Goal: Transaction & Acquisition: Purchase product/service

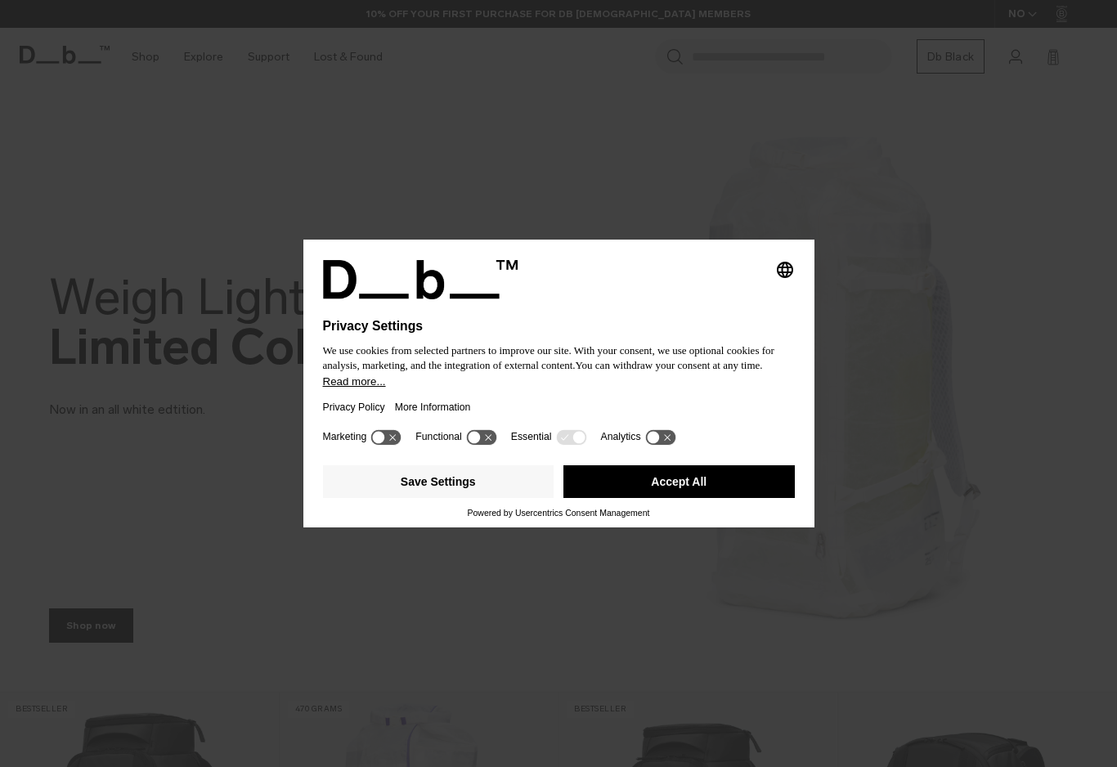
click at [1110, 430] on div "Selecting an option will immediately change the language Privacy Settings We us…" at bounding box center [558, 383] width 1117 height 767
click at [764, 490] on button "Accept All" at bounding box center [678, 481] width 231 height 33
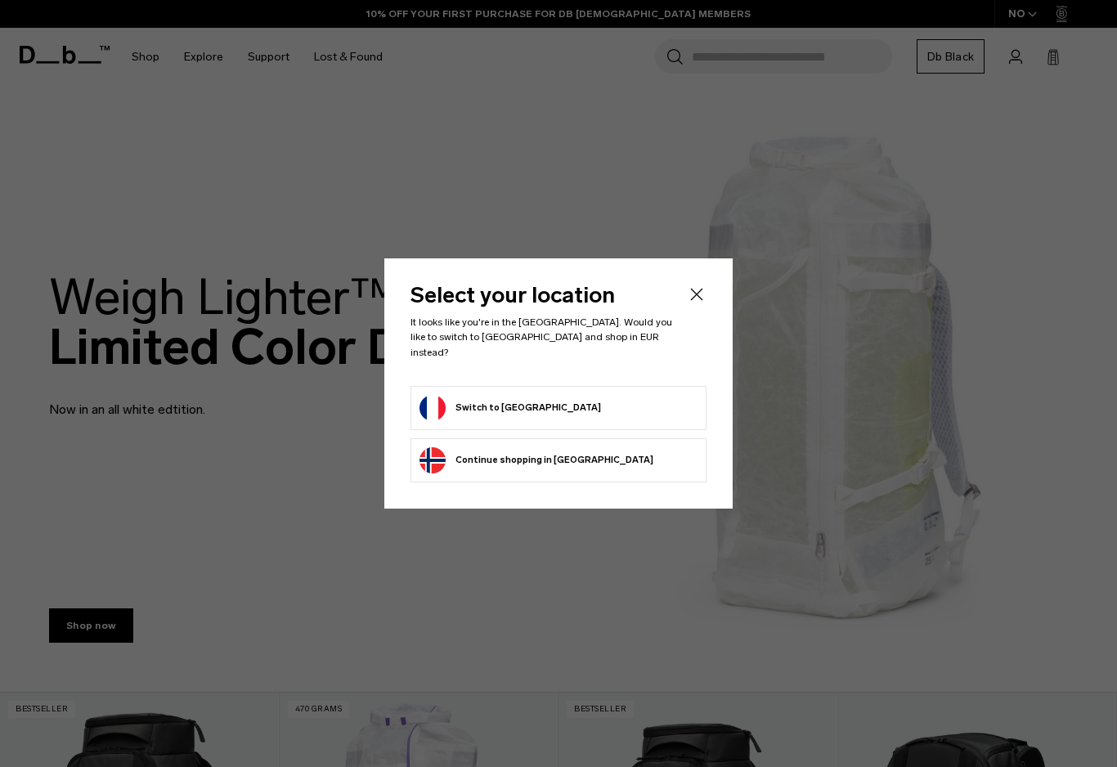
click at [692, 289] on div "Select your location It looks like you're in the [GEOGRAPHIC_DATA]. Would you l…" at bounding box center [558, 382] width 348 height 249
click at [716, 307] on div "Select your location It looks like you're in the [GEOGRAPHIC_DATA]. Would you l…" at bounding box center [558, 382] width 348 height 249
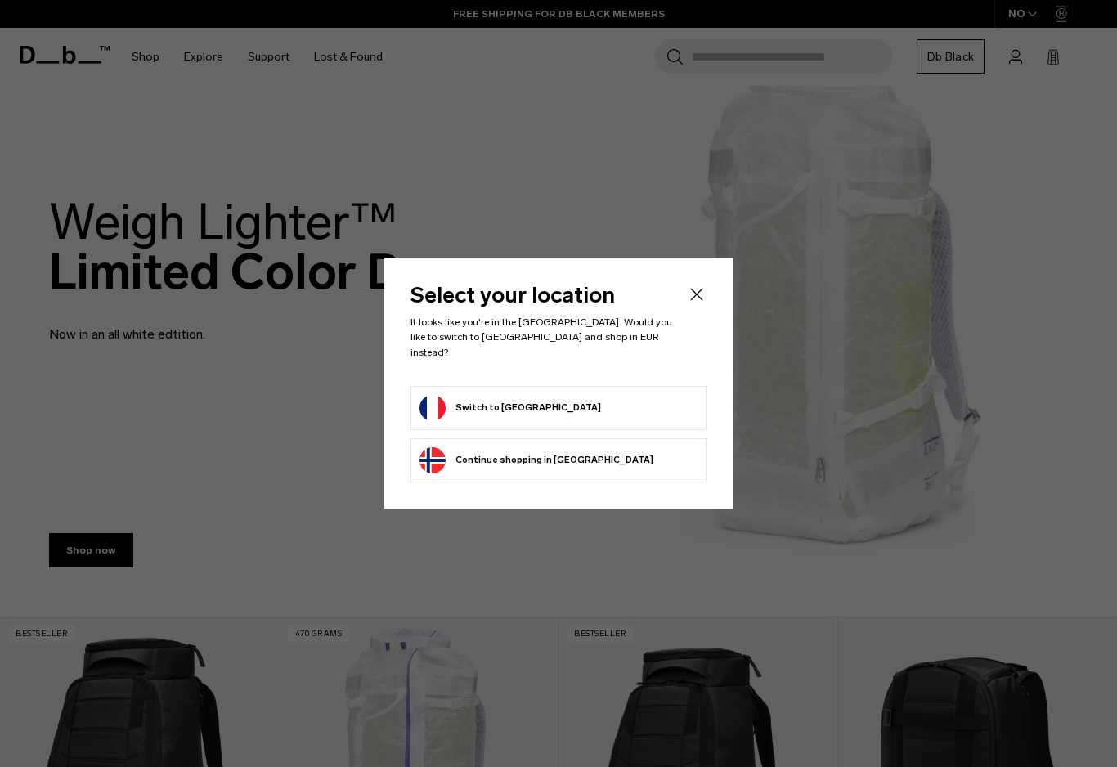
scroll to position [82, 0]
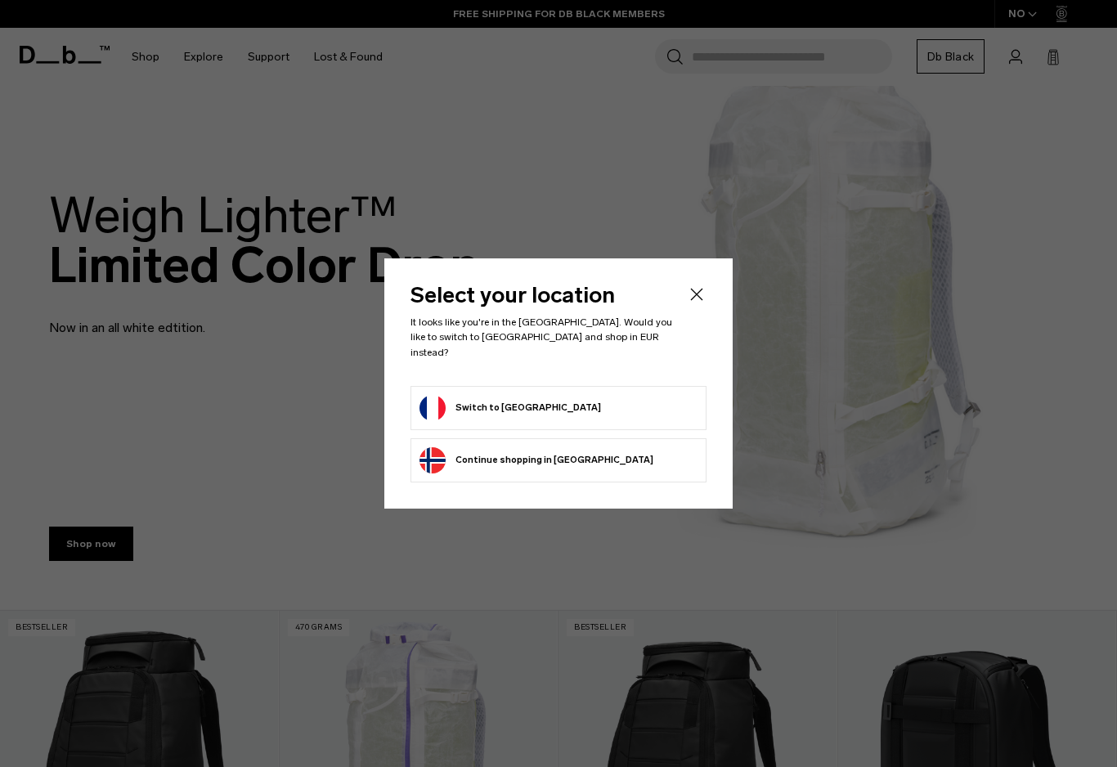
click at [687, 304] on icon "Close" at bounding box center [697, 294] width 20 height 20
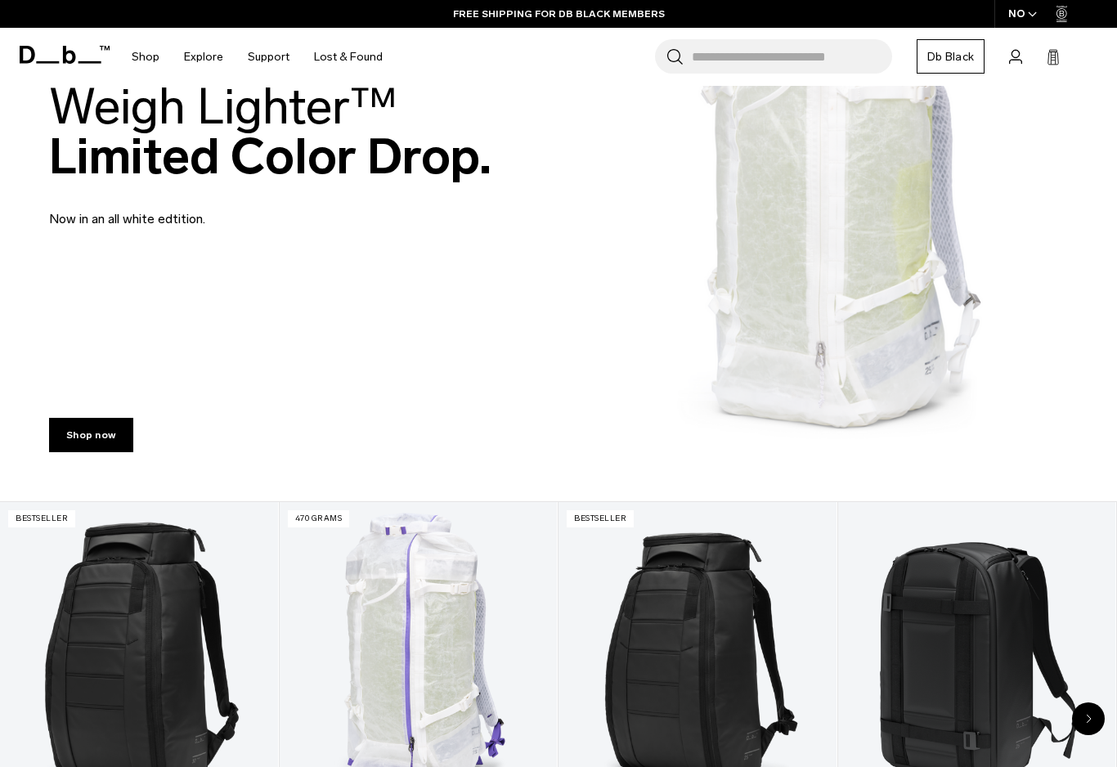
scroll to position [128, 0]
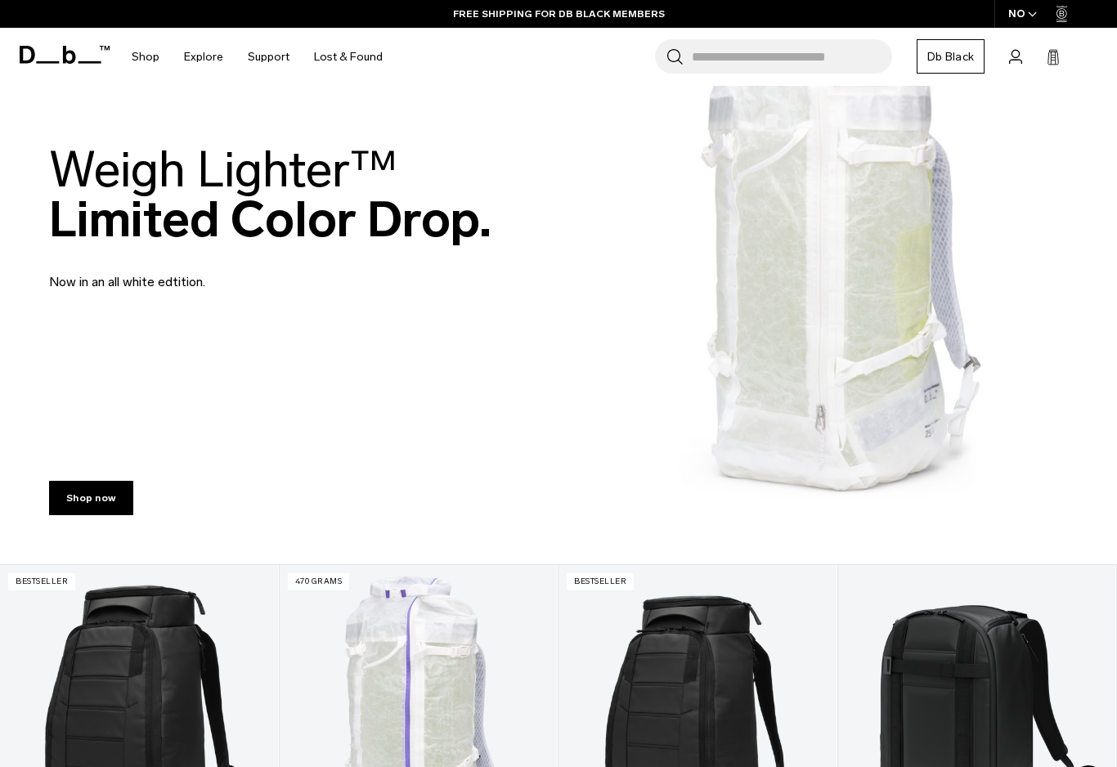
click at [1048, 14] on div "NO" at bounding box center [1022, 14] width 57 height 28
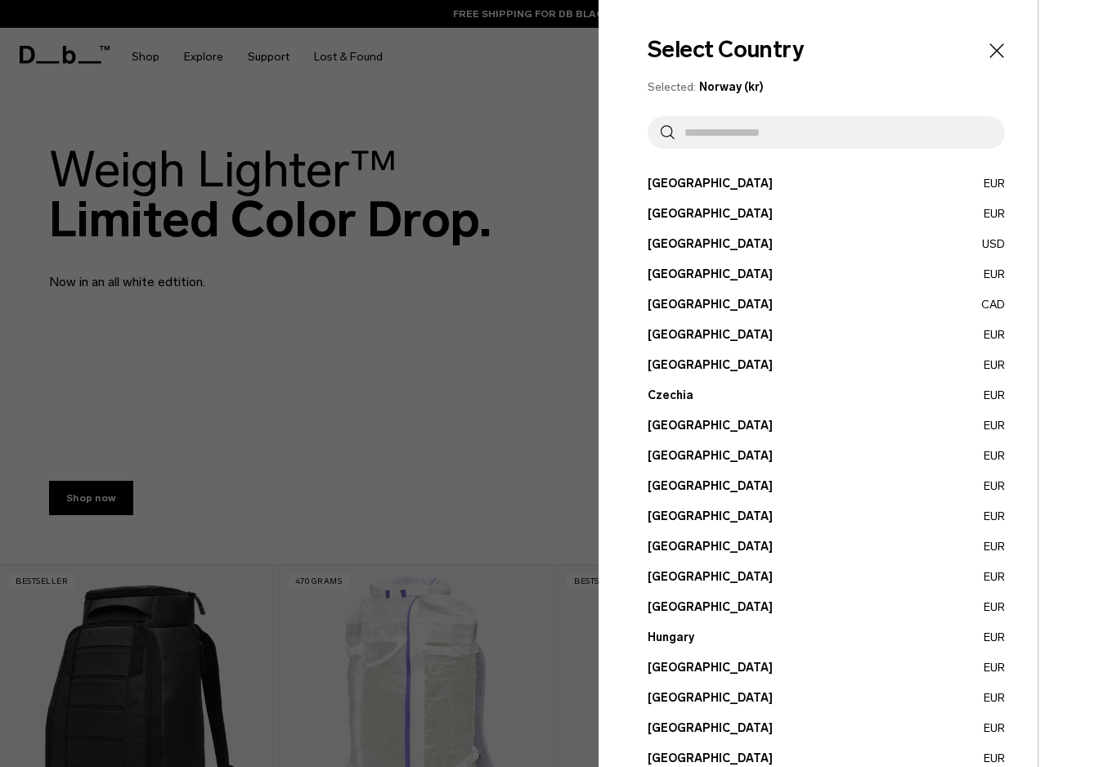
click at [696, 512] on button "[GEOGRAPHIC_DATA] EUR" at bounding box center [825, 516] width 357 height 17
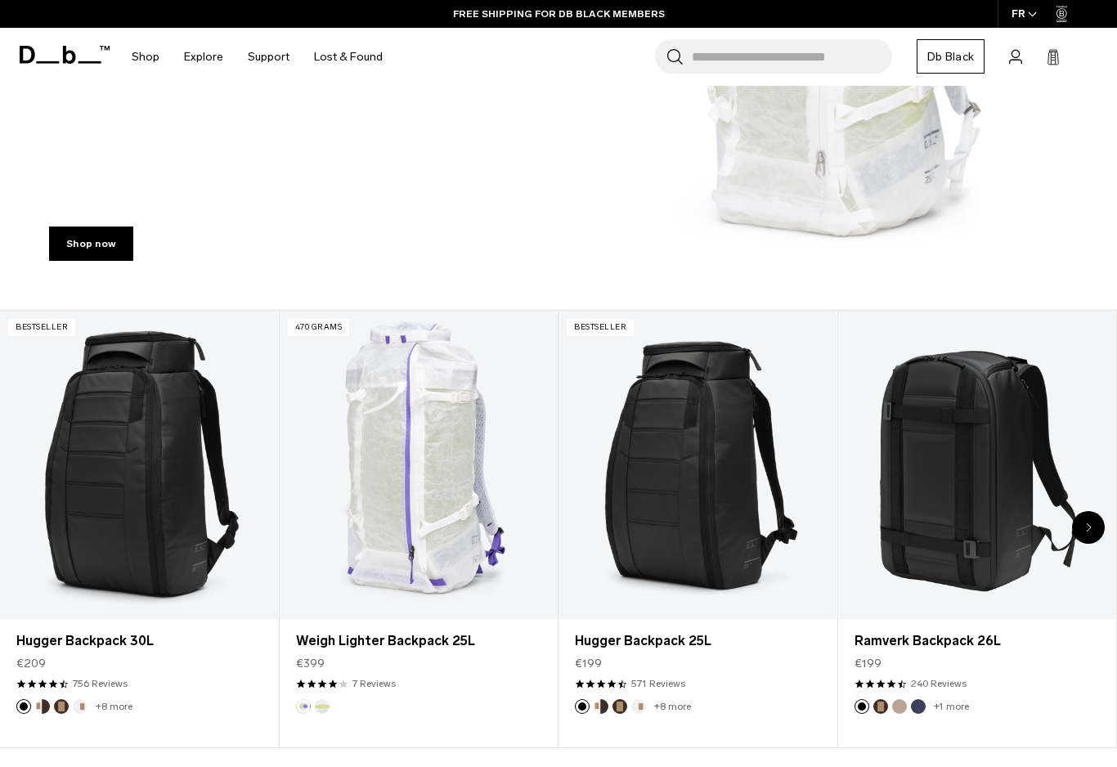
scroll to position [404, 0]
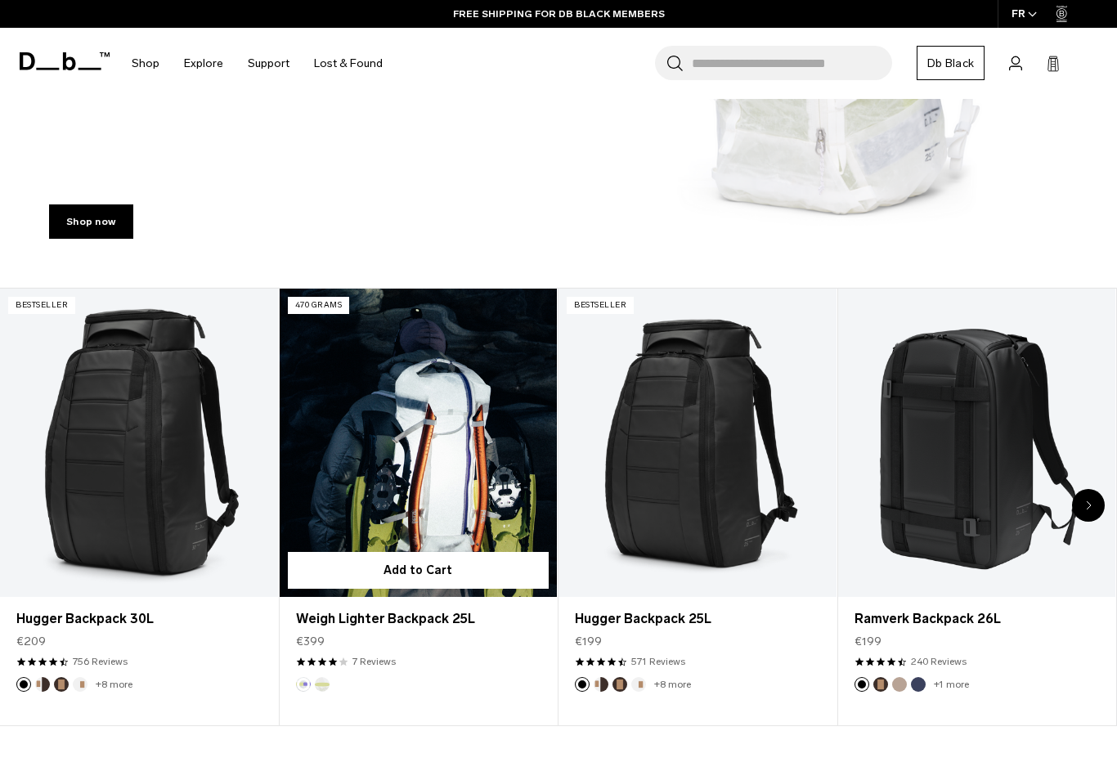
click at [378, 427] on link "Weigh Lighter Backpack 25L" at bounding box center [419, 443] width 278 height 308
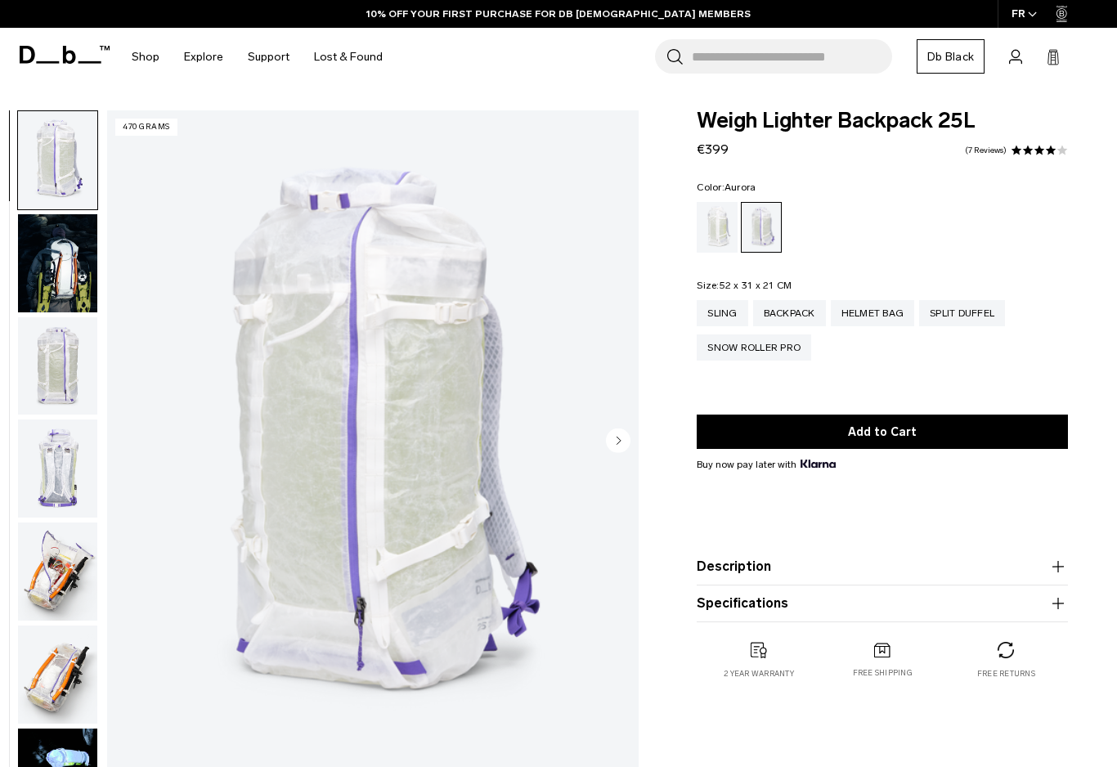
click at [713, 234] on div "Diffusion" at bounding box center [717, 227] width 42 height 51
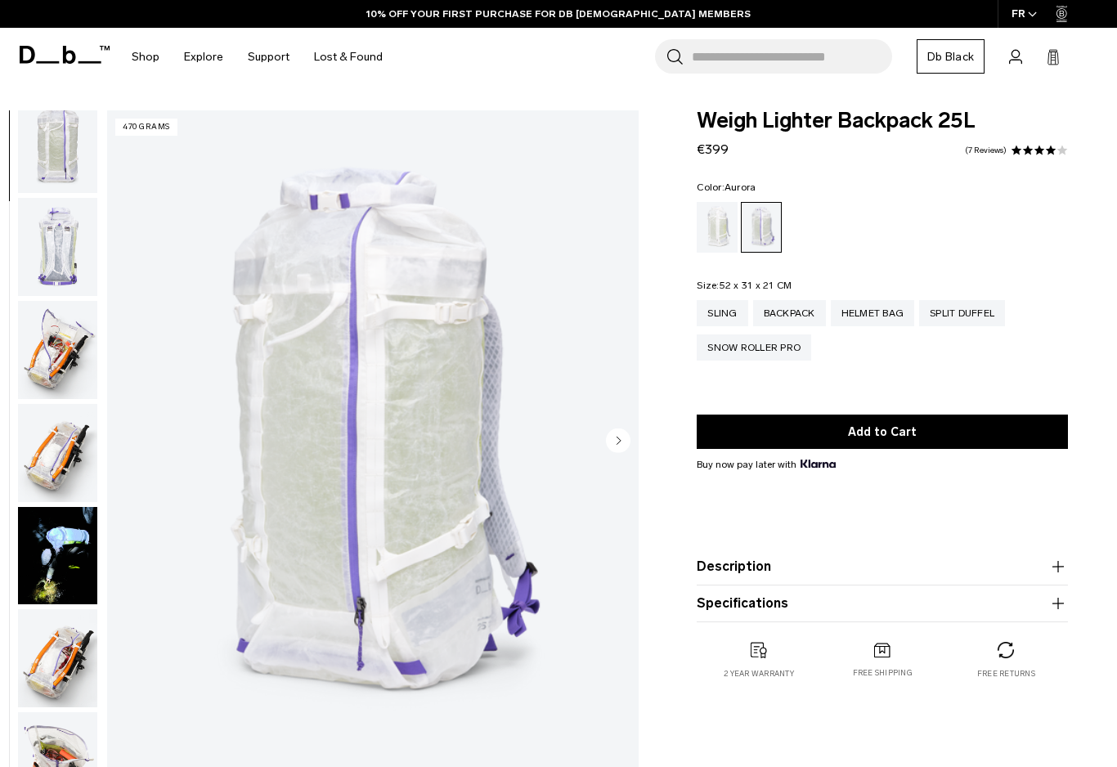
click at [52, 451] on img "button" at bounding box center [57, 453] width 79 height 98
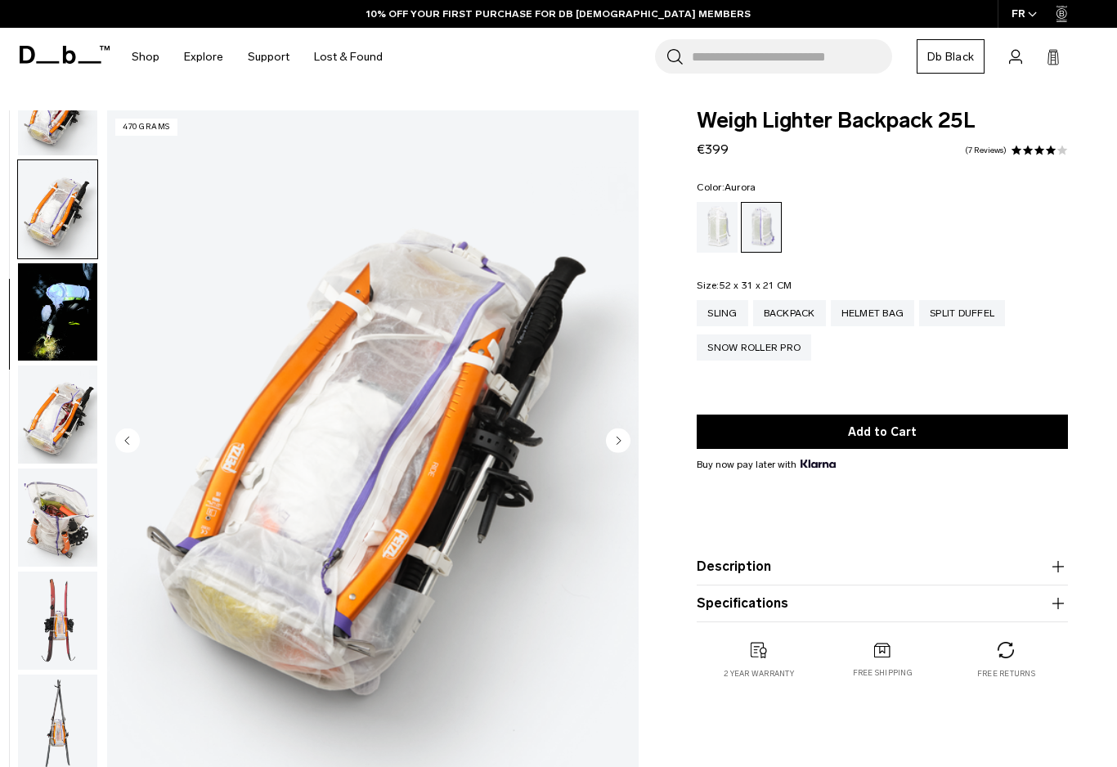
scroll to position [518, 0]
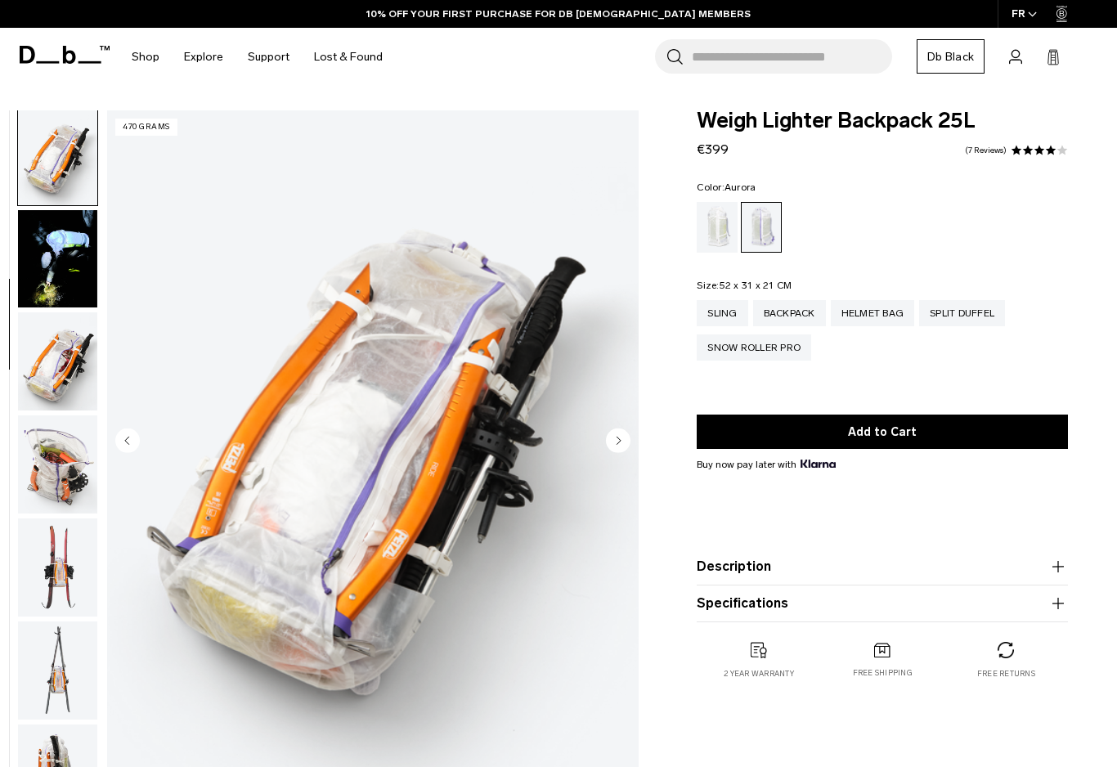
click at [47, 363] on img "button" at bounding box center [57, 361] width 79 height 98
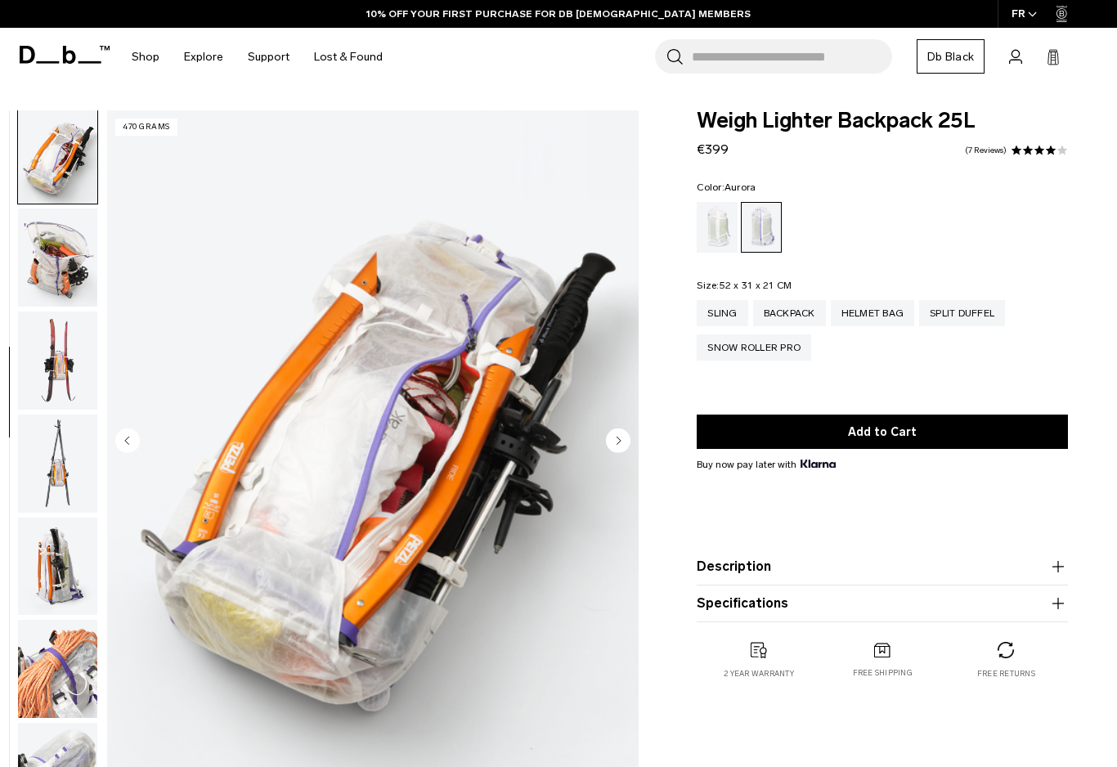
click at [51, 307] on img "button" at bounding box center [57, 257] width 79 height 98
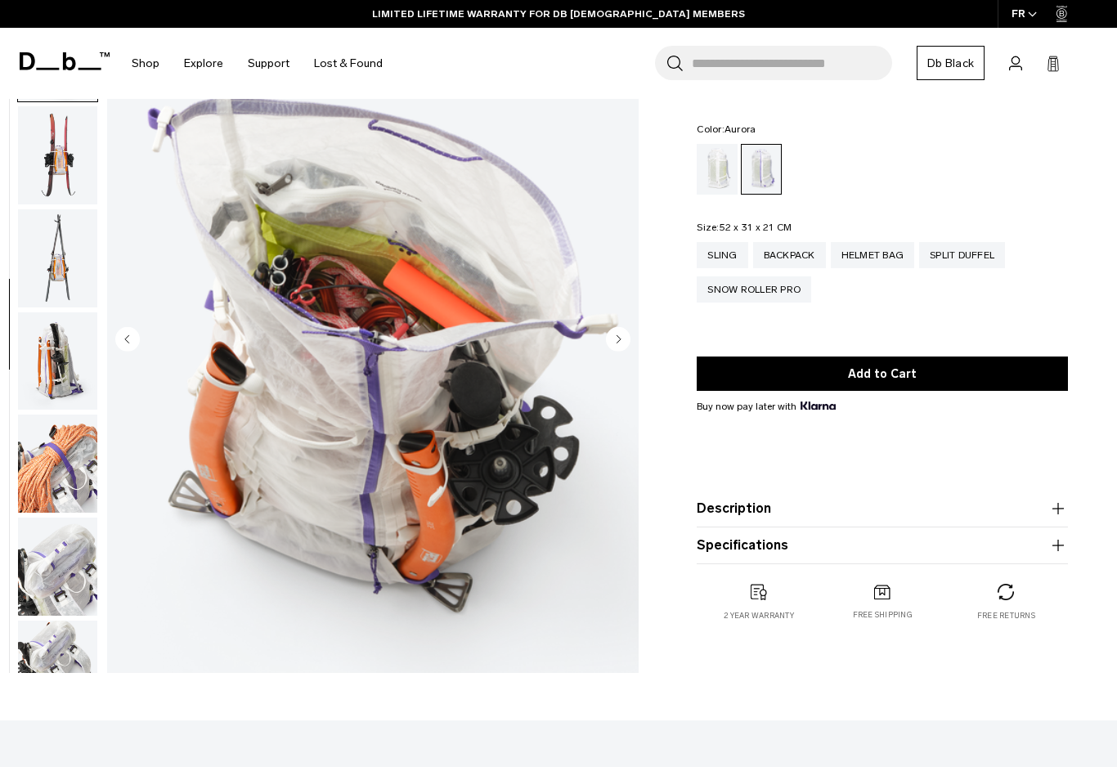
scroll to position [0, 0]
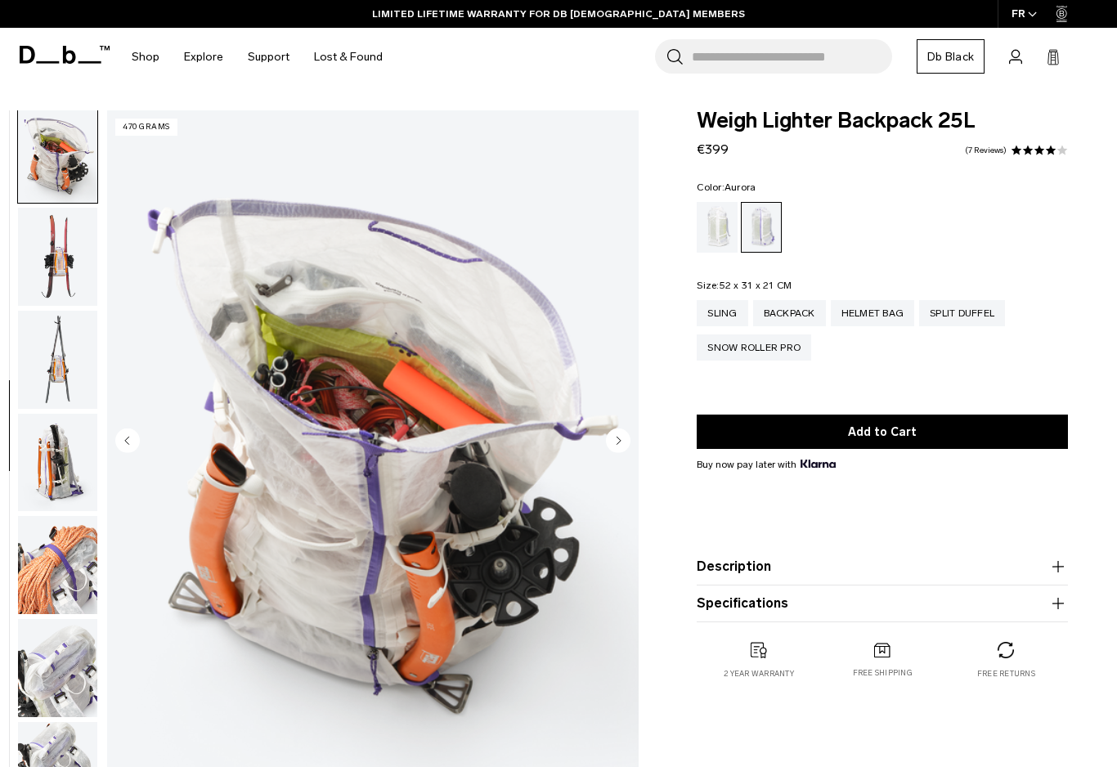
click at [602, 59] on div "Search for Bags, Luggage... Search Close Trending Products All Products Hugger …" at bounding box center [749, 57] width 709 height 58
